Goal: Communication & Community: Answer question/provide support

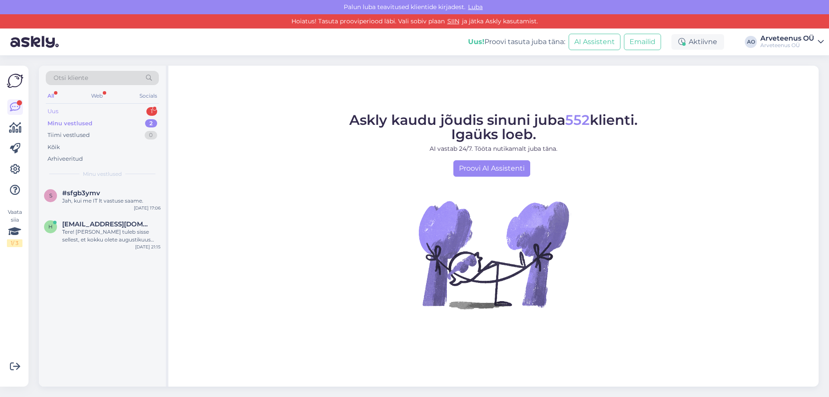
click at [87, 112] on div "Uus 1" at bounding box center [102, 111] width 113 height 12
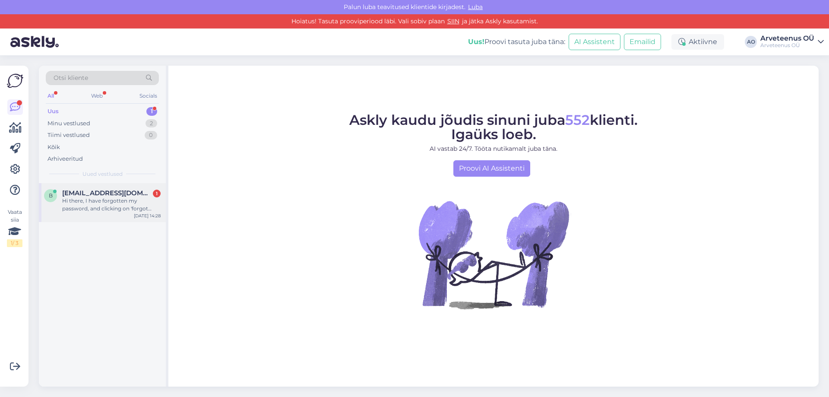
click at [85, 198] on div "Hi there, I have forgotten my password, and clicking on 'forgot password' resul…" at bounding box center [111, 205] width 98 height 16
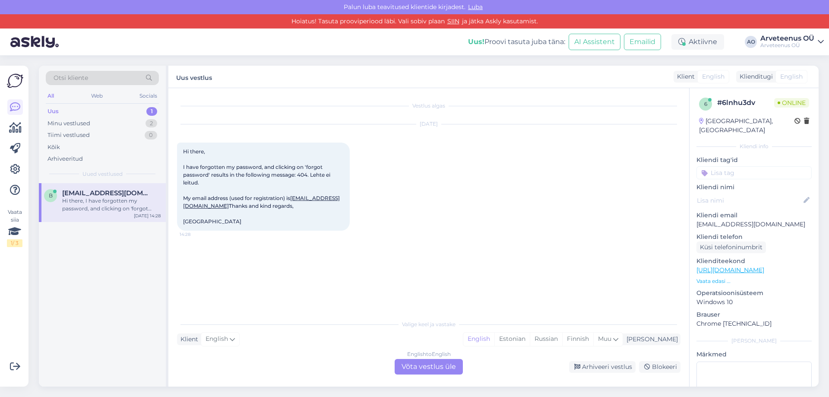
click at [103, 271] on div "b [EMAIL_ADDRESS][DOMAIN_NAME] Hi there, I have forgotten my password, and clic…" at bounding box center [102, 285] width 127 height 204
click at [494, 342] on div "English" at bounding box center [478, 338] width 31 height 13
click at [436, 366] on div "English to English Võta vestlus üle" at bounding box center [428, 367] width 68 height 16
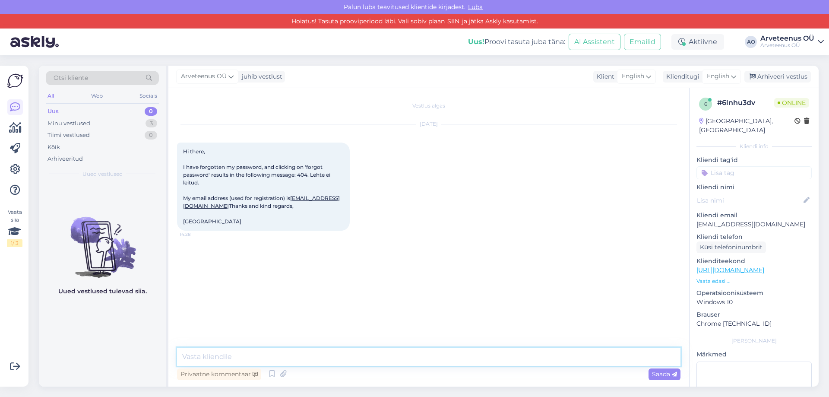
click at [415, 357] on textarea at bounding box center [428, 356] width 503 height 18
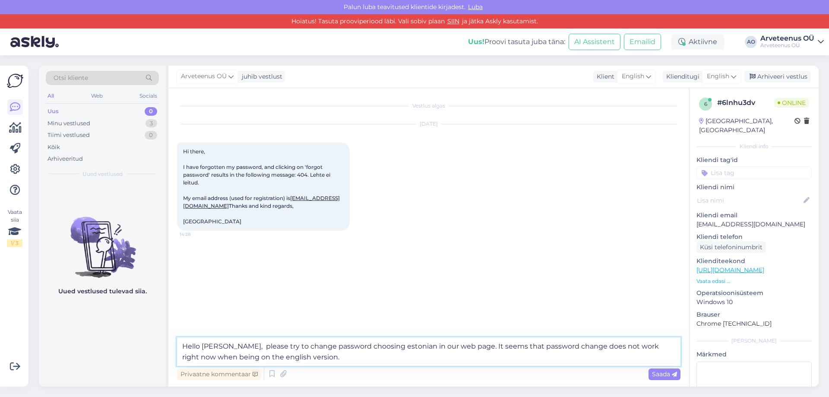
click at [325, 362] on textarea "Hello [PERSON_NAME], please try to change password choosing estonian in our web…" at bounding box center [428, 351] width 503 height 28
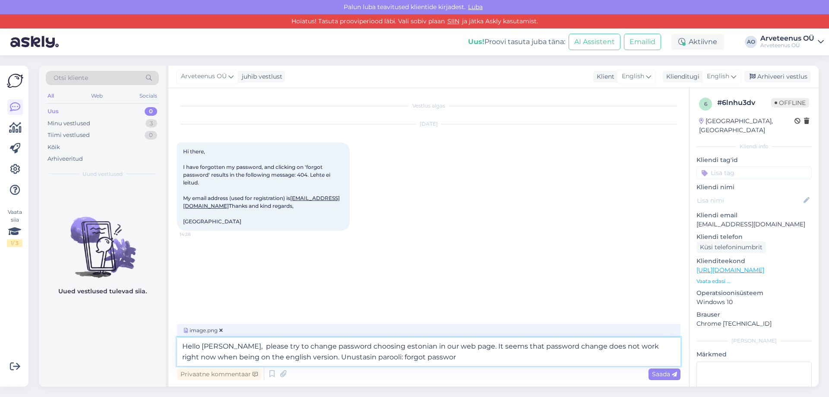
type textarea "Hello [PERSON_NAME], please try to change password choosing estonian in our web…"
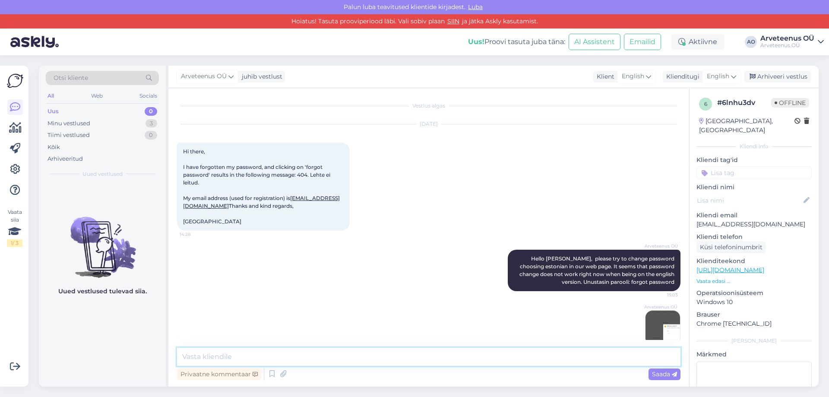
scroll to position [31, 0]
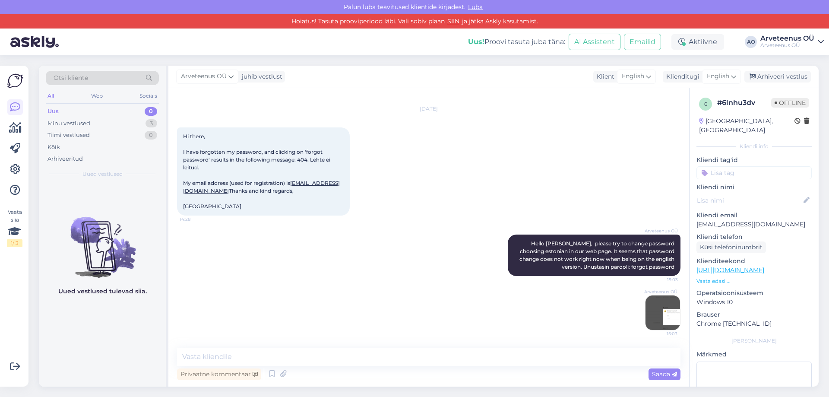
click at [659, 309] on img at bounding box center [662, 312] width 35 height 35
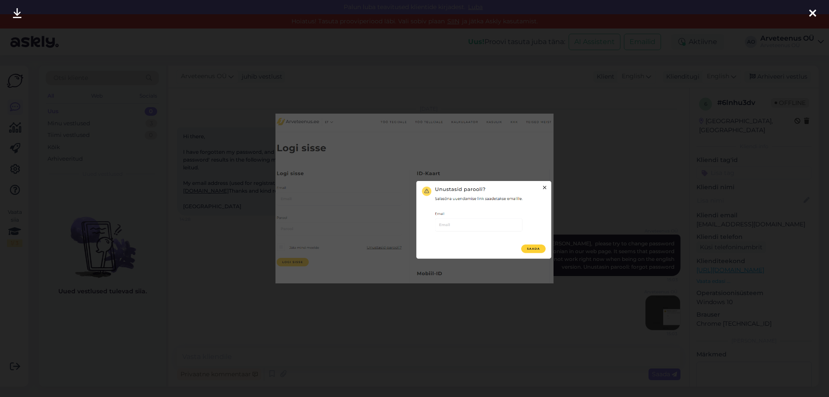
click at [811, 13] on icon at bounding box center [812, 13] width 7 height 11
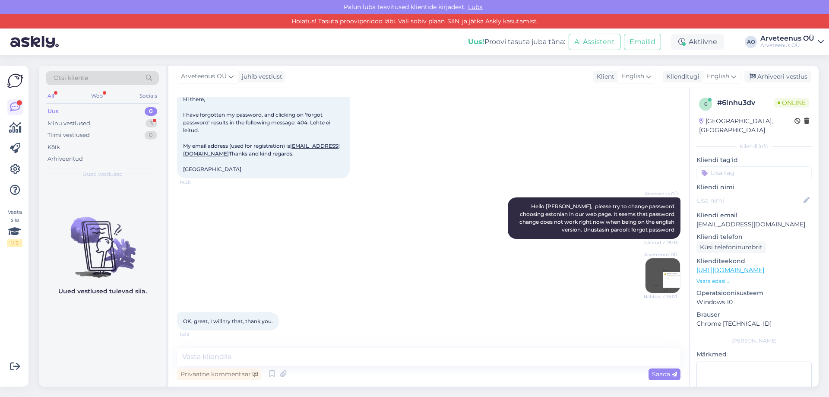
scroll to position [183, 0]
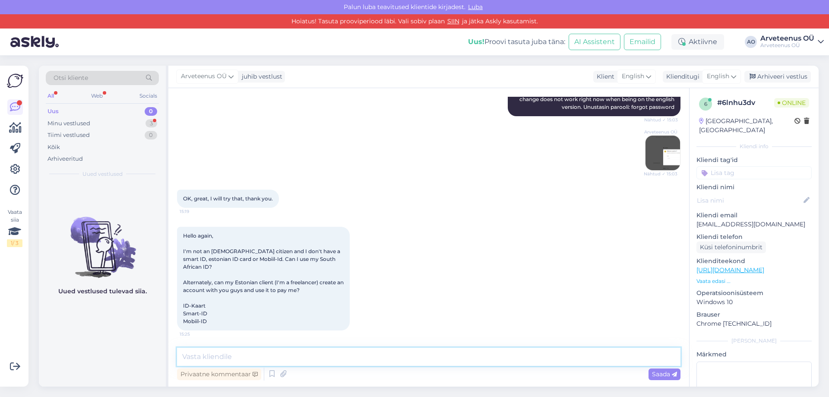
click at [318, 356] on textarea at bounding box center [428, 356] width 503 height 18
paste textarea "Arveteenus platform is for [DEMOGRAPHIC_DATA] residents only - you have to be a…"
click at [604, 358] on textarea "Arveteenus platform is for [DEMOGRAPHIC_DATA] residents only - you have to be a…" at bounding box center [428, 356] width 503 height 18
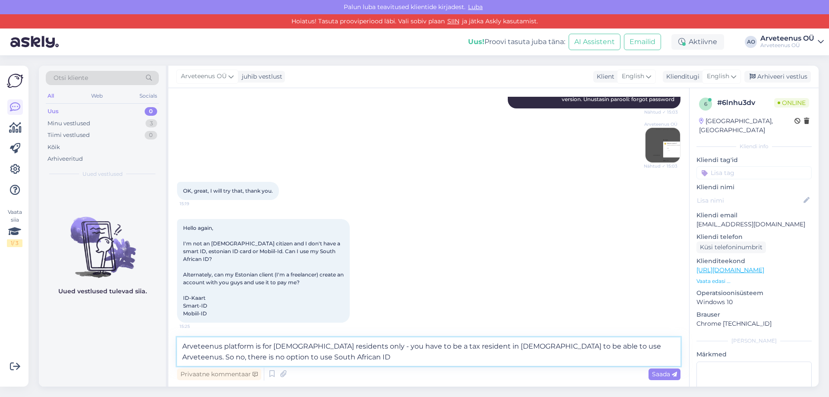
type textarea "Arveteenus platform is for [DEMOGRAPHIC_DATA] residents only - you have to be a…"
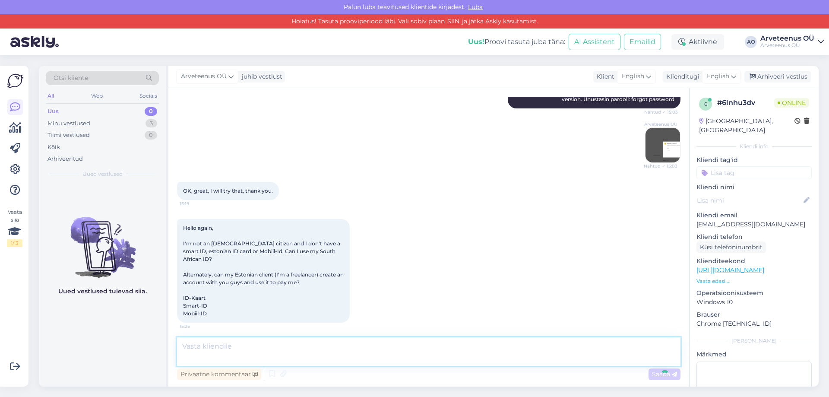
scroll to position [235, 0]
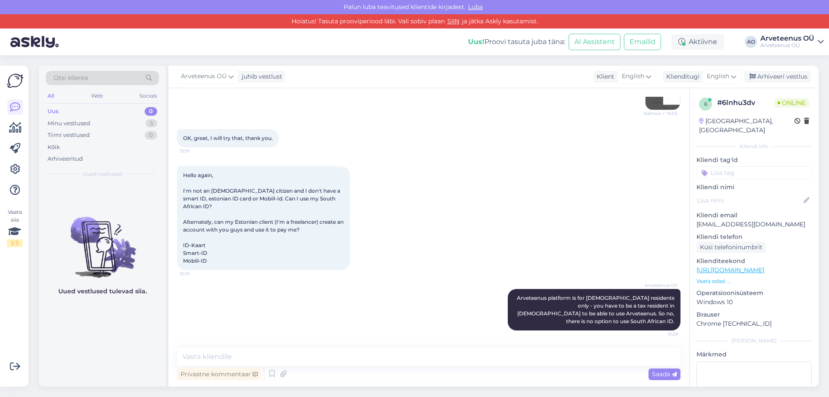
click at [133, 344] on div "Uued vestlused tulevad siia." at bounding box center [102, 285] width 127 height 204
click at [235, 356] on textarea at bounding box center [428, 356] width 503 height 18
type textarea "Arveteenus is meant for"
click at [64, 164] on div "Arhiveeritud" at bounding box center [102, 159] width 113 height 12
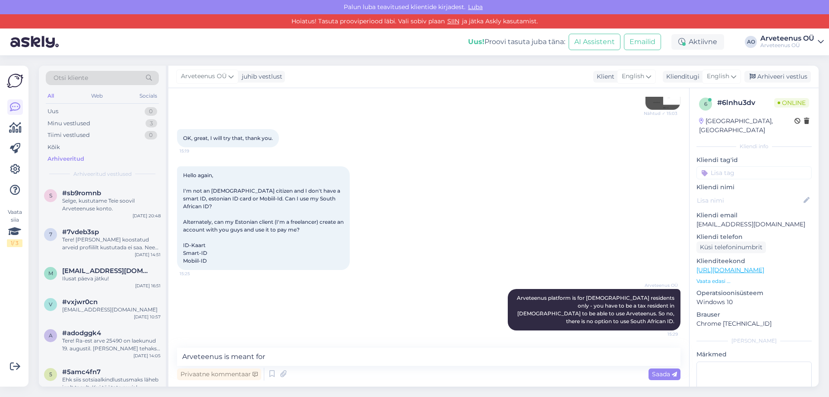
click at [92, 79] on div "Otsi kliente" at bounding box center [102, 78] width 113 height 14
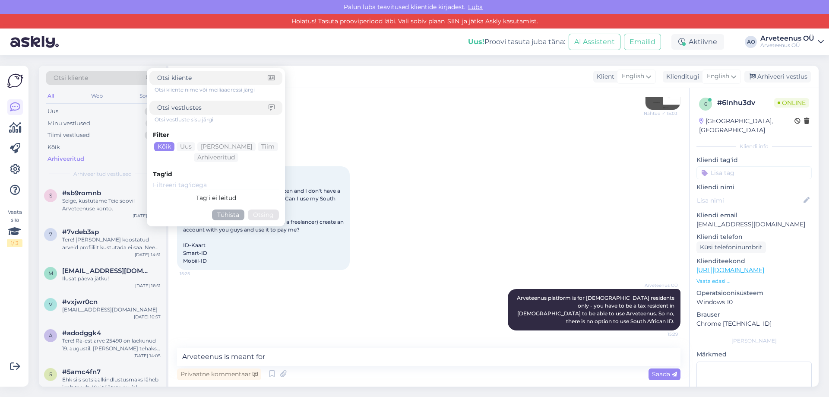
click at [204, 110] on input at bounding box center [212, 107] width 111 height 9
type input "eraisikutele"
click button "Otsing" at bounding box center [263, 214] width 31 height 11
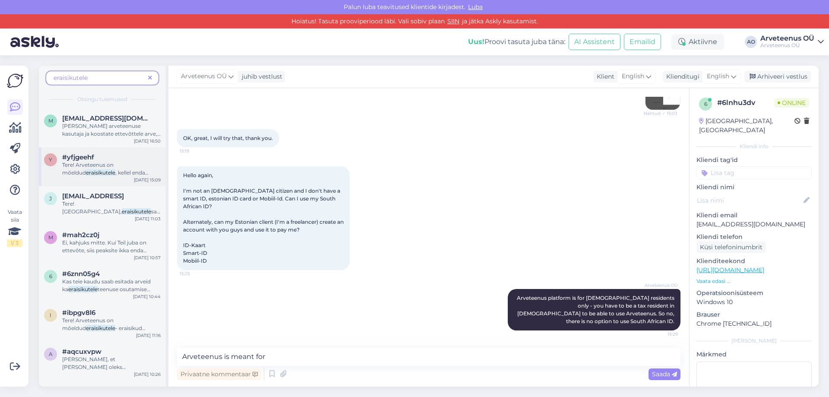
click at [111, 178] on div "y #yfjgeehf Tere! Arveteenus on mõeldud eraisikutele , kellel enda ettevõtet ei…" at bounding box center [102, 166] width 127 height 39
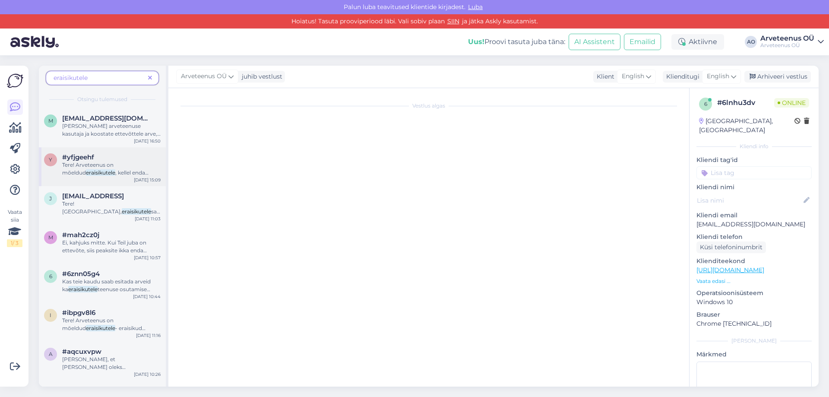
scroll to position [0, 0]
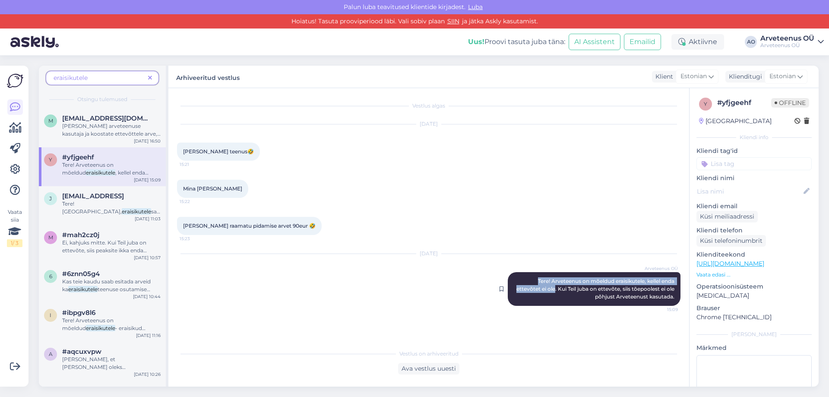
drag, startPoint x: 535, startPoint y: 280, endPoint x: 553, endPoint y: 289, distance: 20.5
click at [553, 289] on span "Tere! Arveteenus on mõeldud eraisikutele, kellel enda ettevõtet ei ole. Kui Tei…" at bounding box center [595, 289] width 159 height 22
copy span "Tere! Arveteenus on mõeldud eraisikutele, kellel enda ettevõtet ei ole"
click at [11, 110] on icon at bounding box center [15, 107] width 10 height 10
click at [16, 111] on icon at bounding box center [15, 107] width 10 height 10
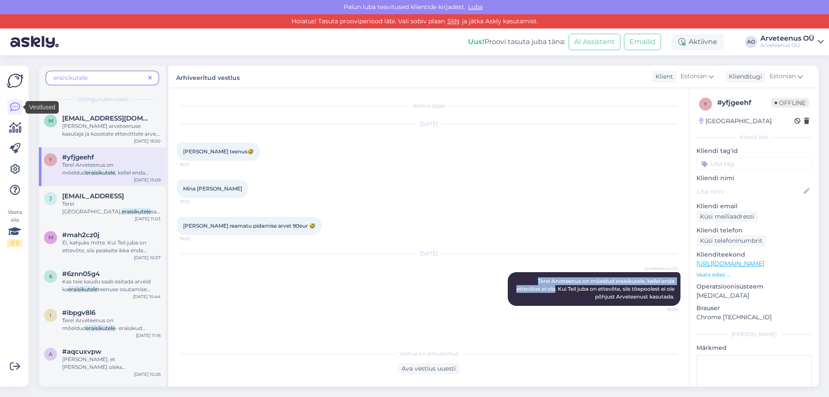
click at [15, 76] on img at bounding box center [15, 81] width 16 height 16
click at [151, 78] on icon at bounding box center [150, 78] width 4 height 6
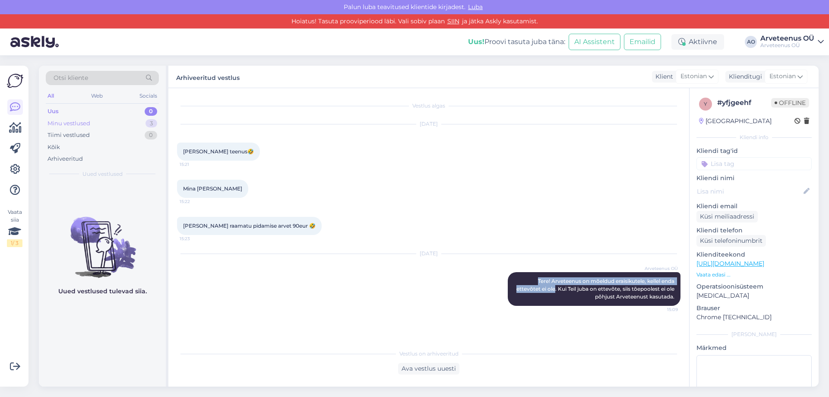
click at [92, 120] on div "Minu vestlused 3" at bounding box center [102, 123] width 113 height 12
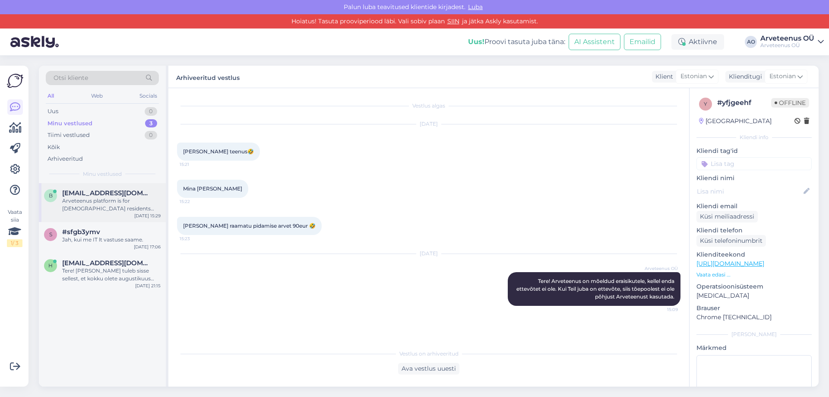
click at [91, 202] on div "Arveteenus platform is for [DEMOGRAPHIC_DATA] residents only - you have to be a…" at bounding box center [111, 205] width 98 height 16
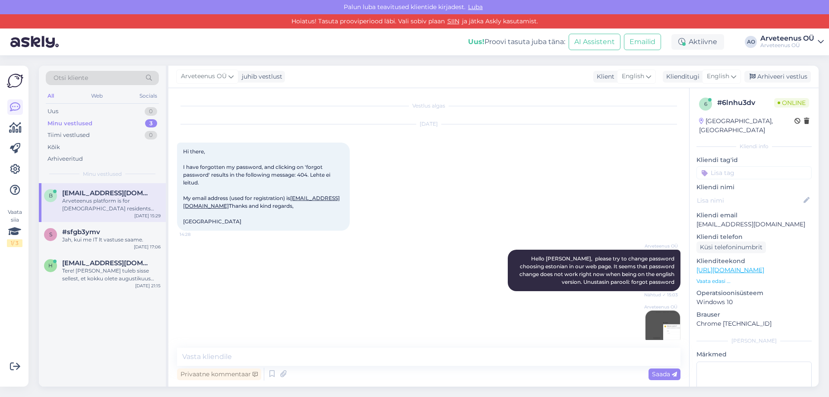
scroll to position [235, 0]
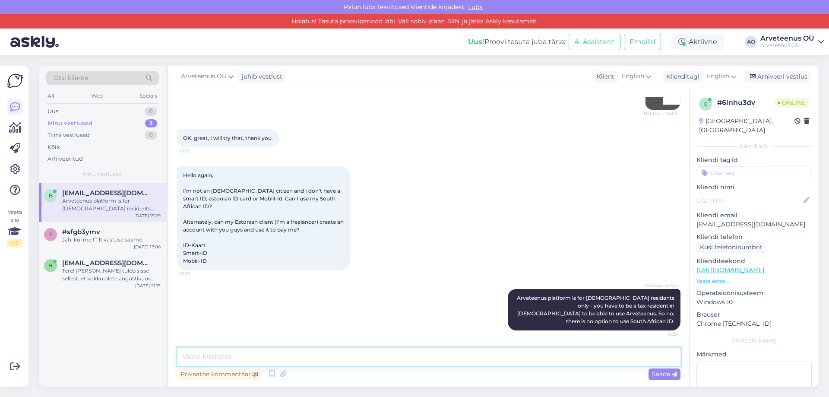
click at [281, 359] on textarea at bounding box center [428, 356] width 503 height 18
paste textarea "is intended for private individuals who do not have their own business."
click at [182, 356] on textarea "is intended for private individuals who do not have their own business." at bounding box center [428, 356] width 503 height 18
click at [477, 356] on textarea "[PERSON_NAME] is intended for private individuals who do not have their own bus…" at bounding box center [428, 356] width 503 height 18
type textarea "[PERSON_NAME] is intended for private individuals who do not have their own bus…"
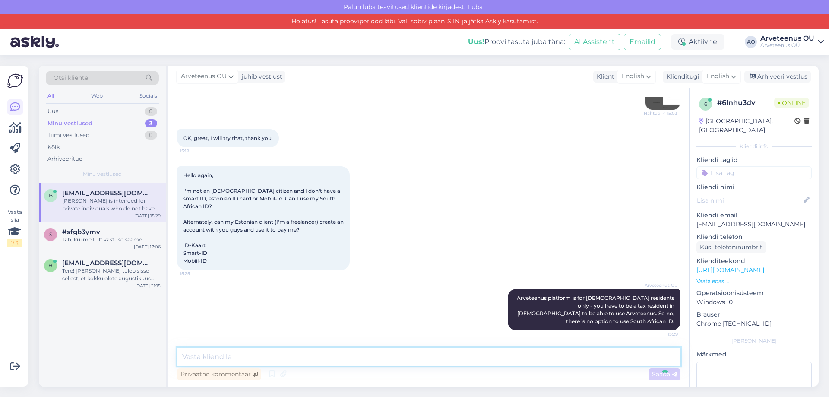
scroll to position [288, 0]
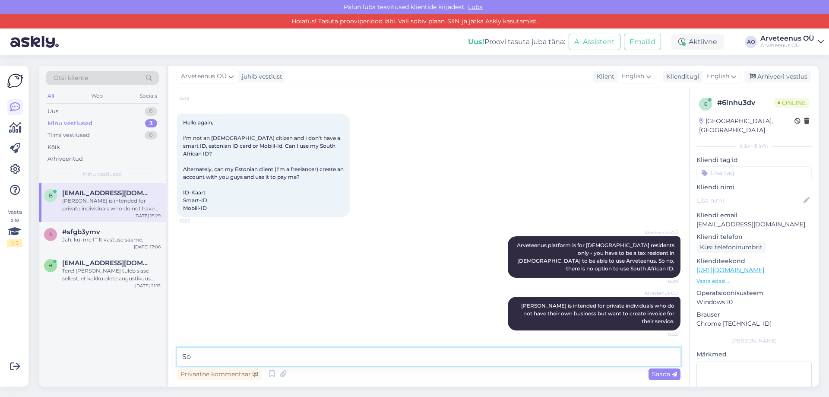
type textarea "S"
click at [128, 327] on div "b [EMAIL_ADDRESS][DOMAIN_NAME] [PERSON_NAME] is intended for private individual…" at bounding box center [102, 285] width 127 height 204
click at [199, 358] on textarea at bounding box center [428, 356] width 503 height 18
type textarea "I"
click at [136, 332] on div "b [EMAIL_ADDRESS][DOMAIN_NAME] [PERSON_NAME] is intended for private individual…" at bounding box center [102, 285] width 127 height 204
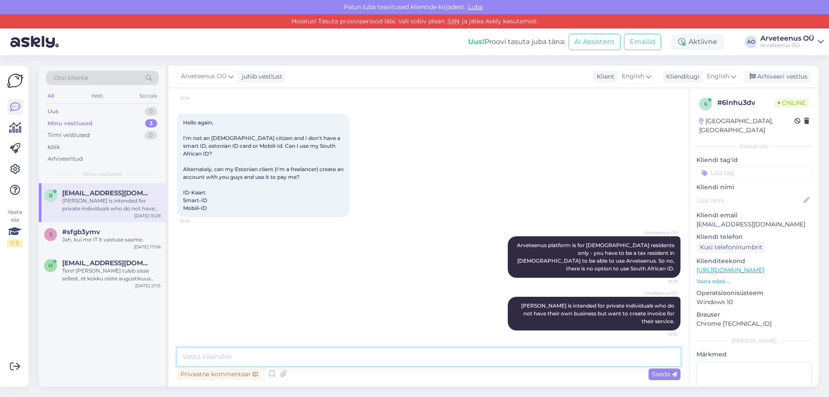
click at [252, 359] on textarea at bounding box center [428, 356] width 503 height 18
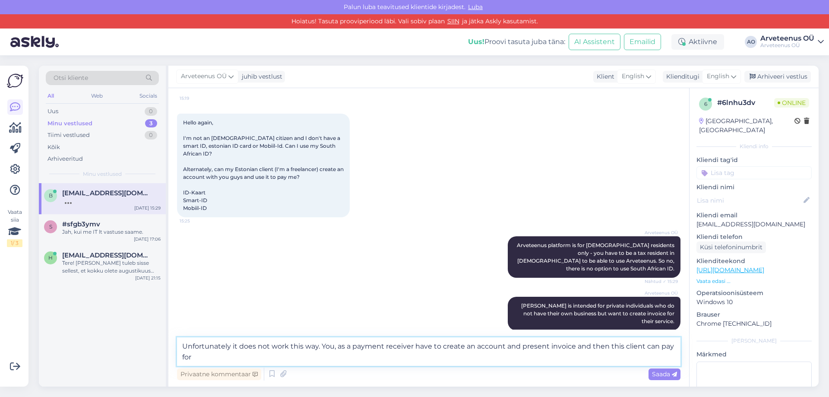
scroll to position [343, 0]
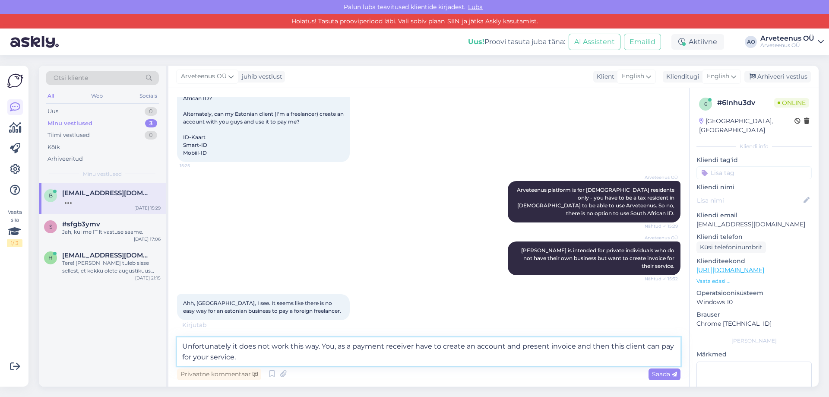
type textarea "Unfortunately it does not work this way. You, as a payment receiver have to cre…"
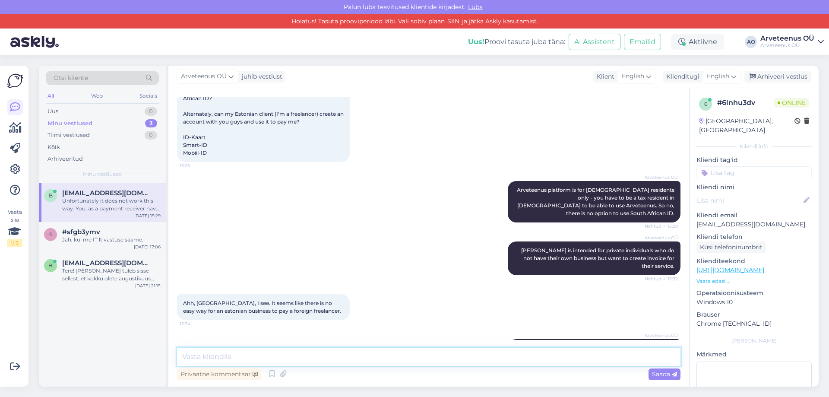
scroll to position [385, 0]
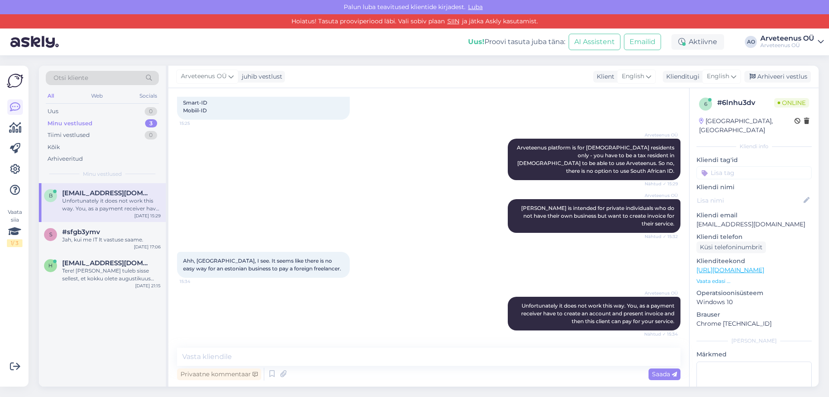
click at [121, 344] on div "b [EMAIL_ADDRESS][DOMAIN_NAME] Unfortunately it does not work this way. You, as…" at bounding box center [102, 285] width 127 height 204
drag, startPoint x: 263, startPoint y: 268, endPoint x: 301, endPoint y: 272, distance: 38.2
click at [301, 272] on div "Ahh, [GEOGRAPHIC_DATA], I see. It seems like there is no easy way for an estoni…" at bounding box center [263, 265] width 173 height 26
click at [241, 267] on span "Ahh, [GEOGRAPHIC_DATA], I see. It seems like there is no easy way for an estoni…" at bounding box center [262, 264] width 158 height 14
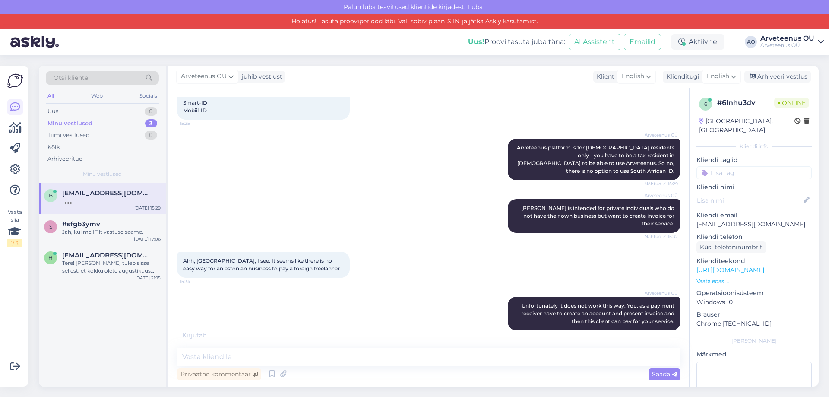
scroll to position [394, 0]
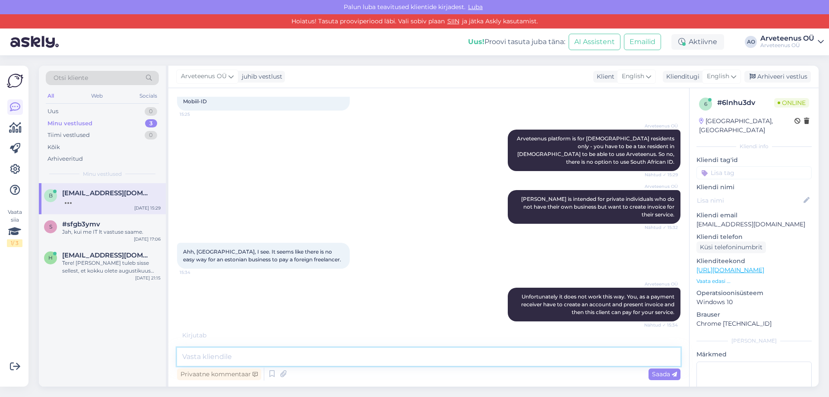
click at [211, 356] on textarea at bounding box center [428, 356] width 503 height 18
type textarea "Y"
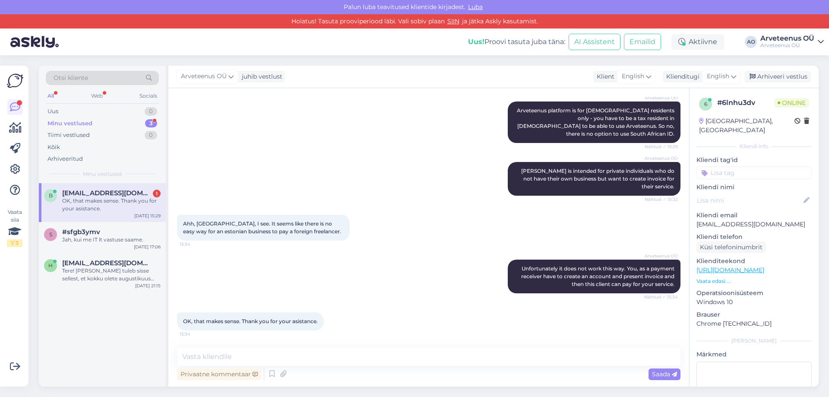
click at [138, 329] on div "b [EMAIL_ADDRESS][DOMAIN_NAME] 1 OK, that makes sense. Thank you for your asist…" at bounding box center [102, 285] width 127 height 204
click at [233, 360] on textarea at bounding box center [428, 356] width 503 height 18
type textarea "n"
type textarea "No worries, have a great weekend!"
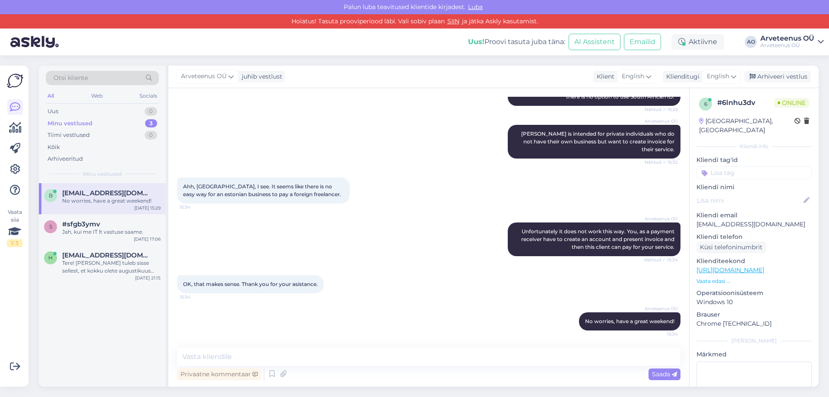
click at [134, 359] on div "b [EMAIL_ADDRESS][DOMAIN_NAME] No worries, have a great weekend! [DATE] 15:29 s…" at bounding box center [102, 285] width 127 height 204
click at [142, 361] on div "b [EMAIL_ADDRESS][DOMAIN_NAME] No worries, have a great weekend! [DATE] 15:29 s…" at bounding box center [102, 285] width 127 height 204
click at [94, 342] on div "b [EMAIL_ADDRESS][DOMAIN_NAME] No worries, have a great weekend! [DATE] 15:29 s…" at bounding box center [102, 285] width 127 height 204
click at [73, 114] on div "Uus 0" at bounding box center [102, 111] width 113 height 12
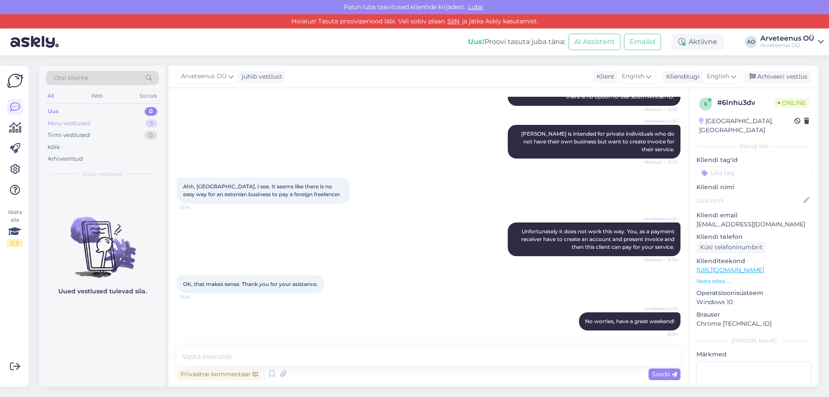
click at [76, 123] on div "Minu vestlused" at bounding box center [68, 123] width 43 height 9
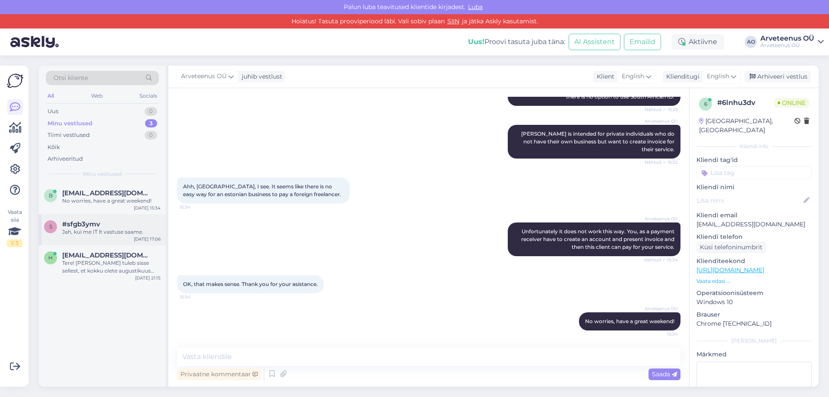
click at [95, 228] on div "Jah, kui me IT lt vastuse saame." at bounding box center [111, 232] width 98 height 8
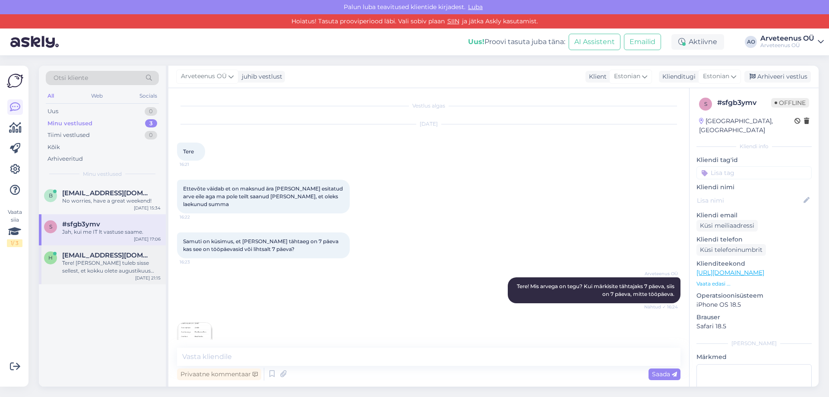
scroll to position [347, 0]
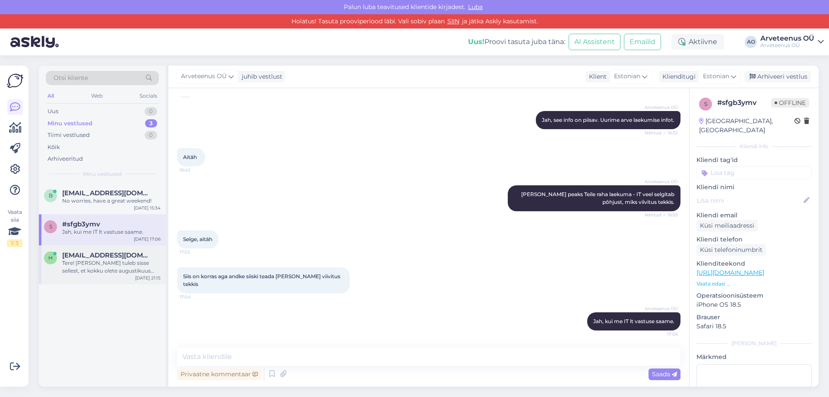
click at [102, 272] on div "Tere! [PERSON_NAME] tuleb sisse sellest, et kokku olete augustikuus brutona tee…" at bounding box center [111, 267] width 98 height 16
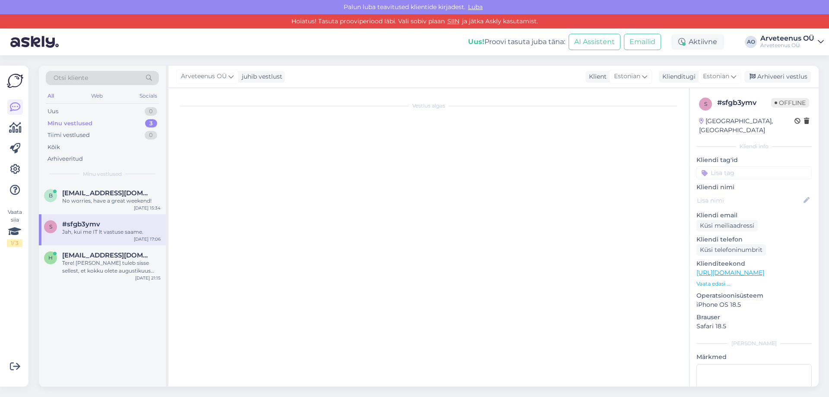
scroll to position [2307, 0]
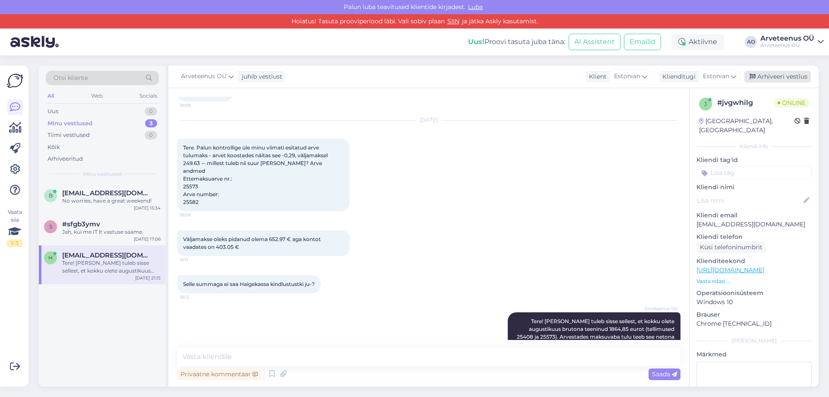
click at [785, 77] on div "Arhiveeri vestlus" at bounding box center [777, 77] width 66 height 12
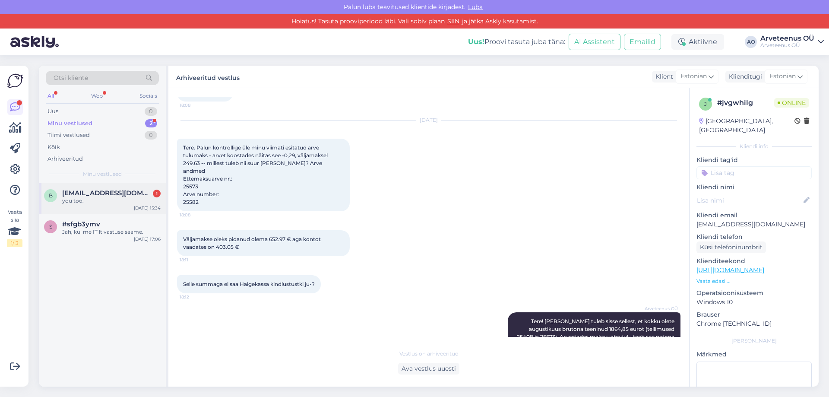
click at [102, 209] on div "b [EMAIL_ADDRESS][DOMAIN_NAME] 1 you too. [DATE] 15:34" at bounding box center [102, 198] width 127 height 31
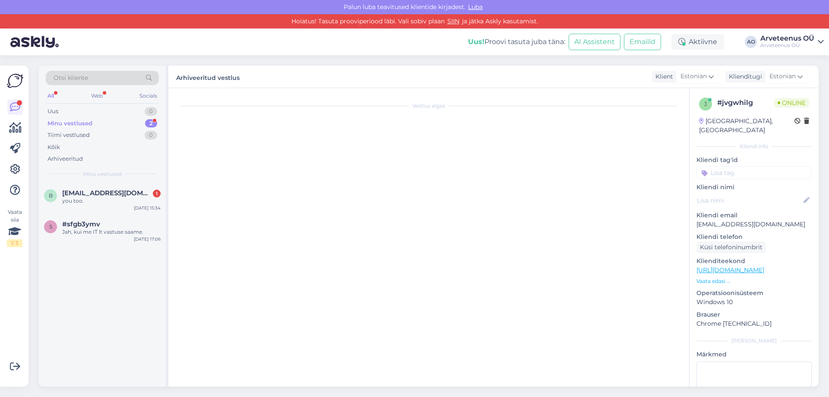
scroll to position [497, 0]
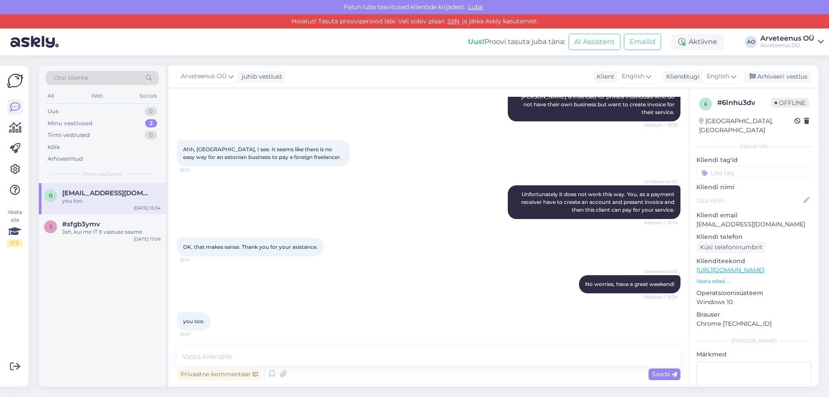
click at [107, 305] on div "b [EMAIL_ADDRESS][DOMAIN_NAME] you too. [DATE] 15:34 s #sfgb3ymv Jah, kui me IT…" at bounding box center [102, 285] width 127 height 204
click at [248, 356] on textarea at bounding box center [428, 356] width 503 height 18
click at [141, 329] on div "b [EMAIL_ADDRESS][DOMAIN_NAME] you too. [DATE] 15:34 s #sfgb3ymv Jah, kui me IT…" at bounding box center [102, 285] width 127 height 204
click at [785, 74] on div "Arhiveeri vestlus" at bounding box center [777, 77] width 66 height 12
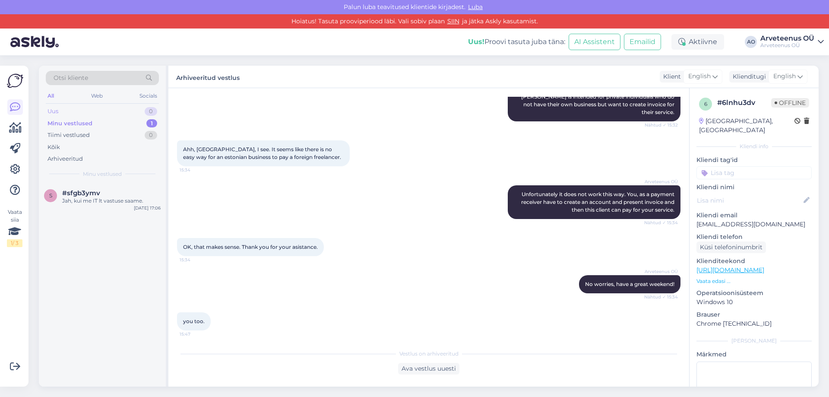
click at [74, 110] on div "Uus 0" at bounding box center [102, 111] width 113 height 12
